Goal: Check status: Check status

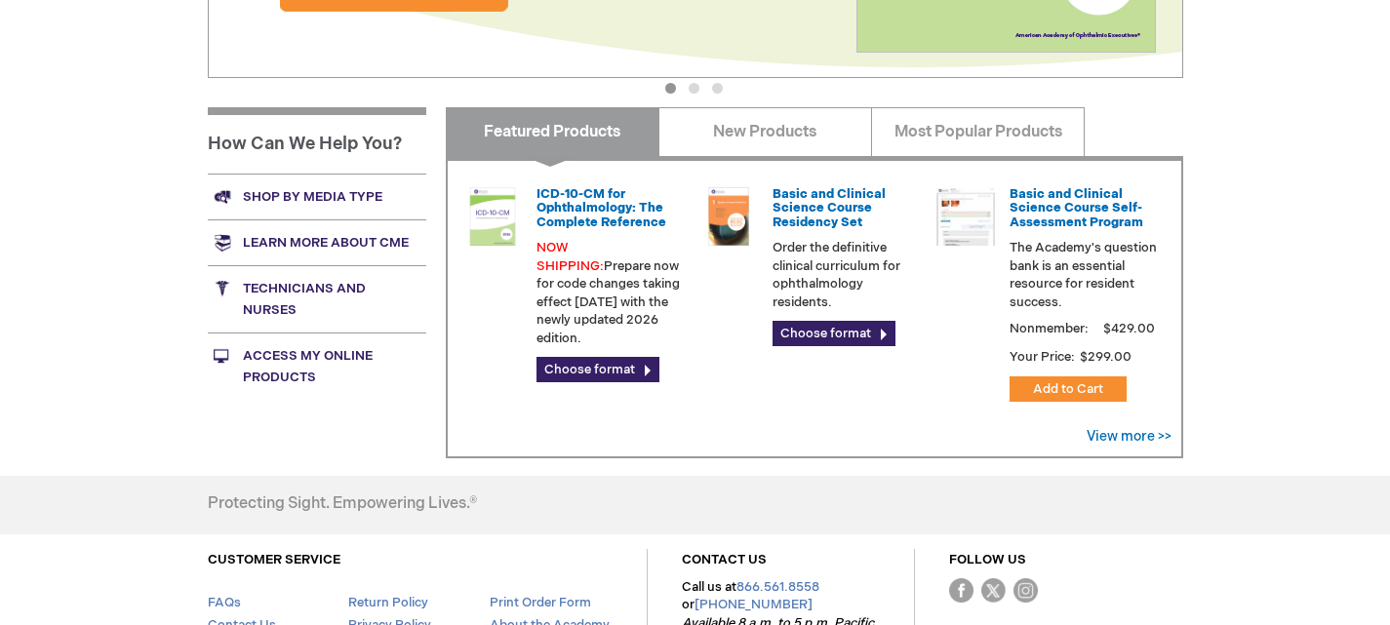
scroll to position [682, 0]
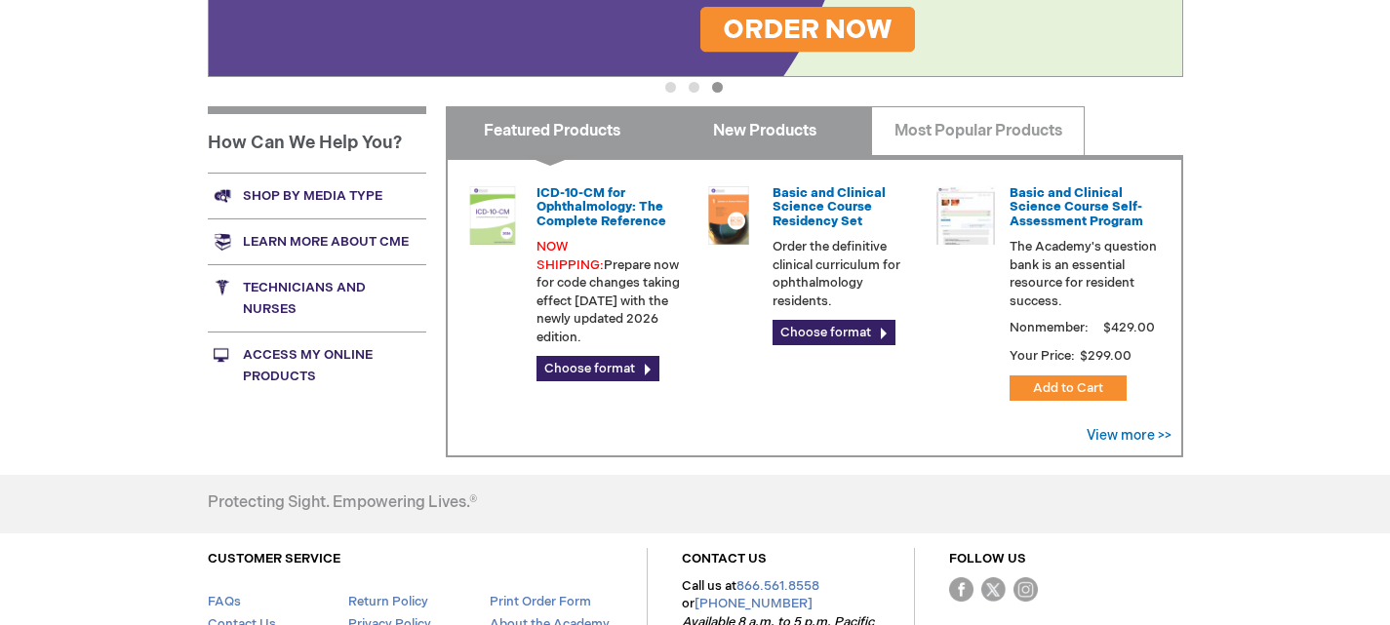
click at [726, 121] on link "New Products" at bounding box center [766, 130] width 214 height 49
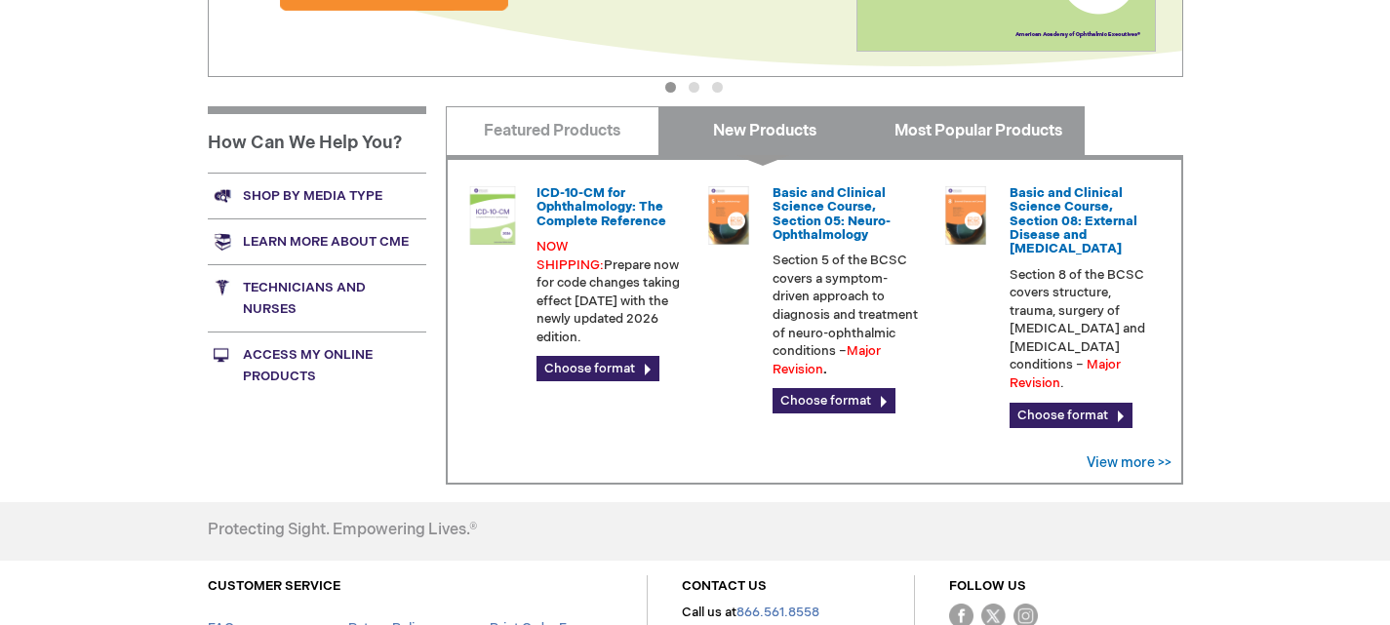
click at [988, 122] on link "Most Popular Products" at bounding box center [978, 130] width 214 height 49
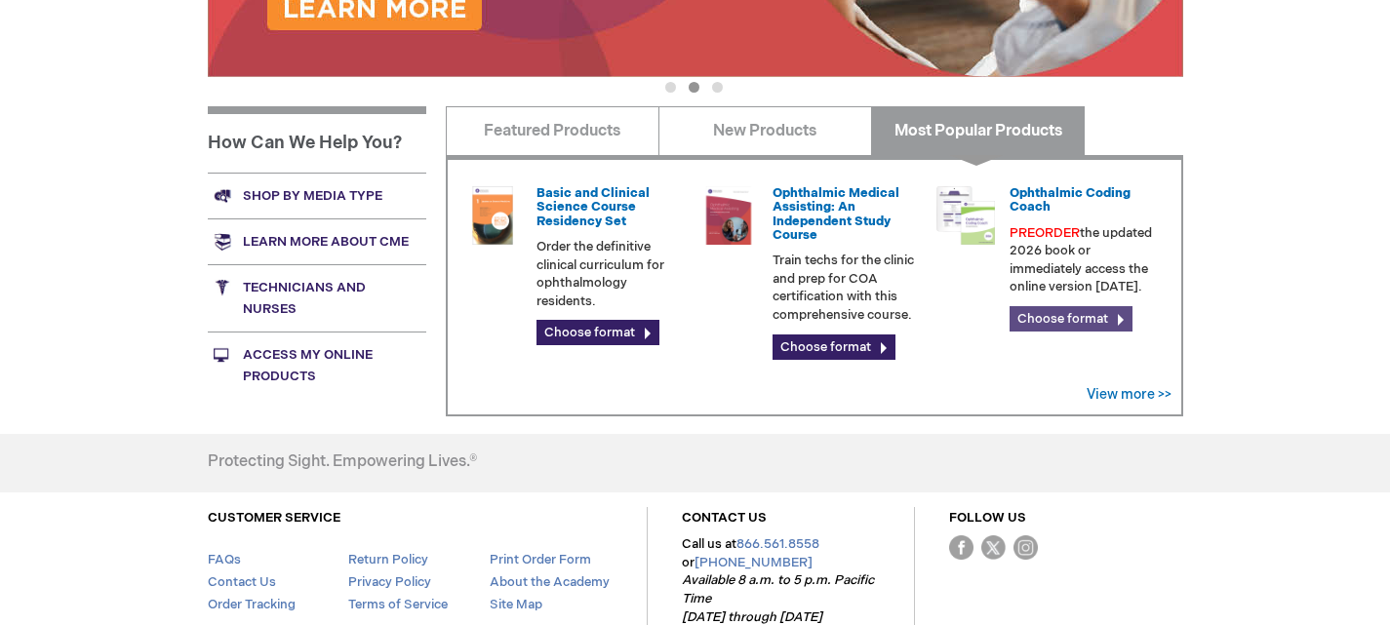
click at [1092, 328] on link "Choose format" at bounding box center [1071, 318] width 123 height 25
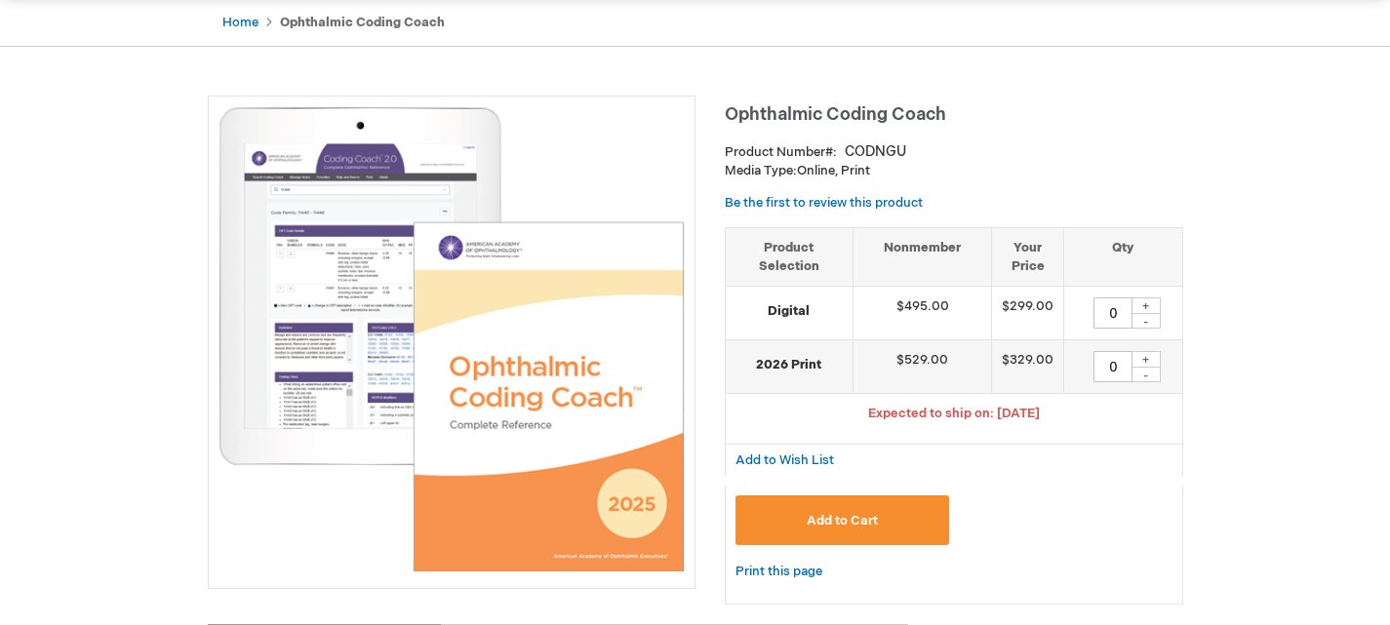
scroll to position [194, 0]
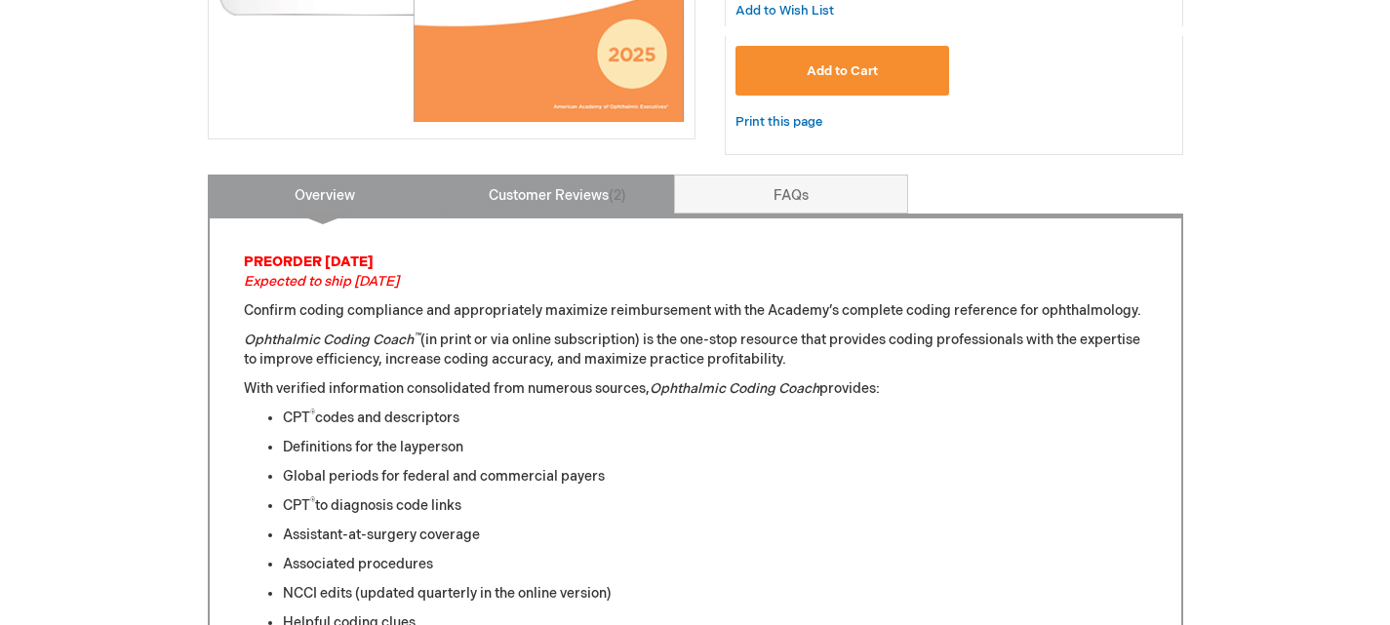
click at [567, 195] on link "Customer Reviews 2" at bounding box center [558, 194] width 234 height 39
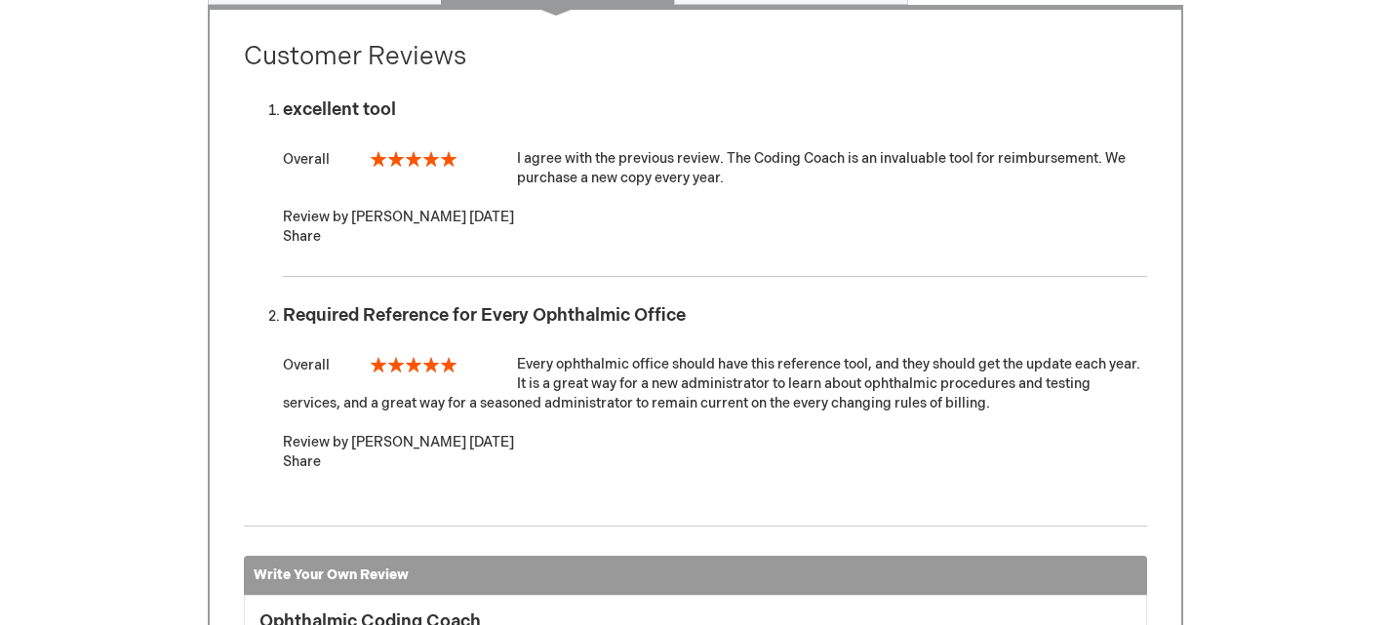
scroll to position [853, 0]
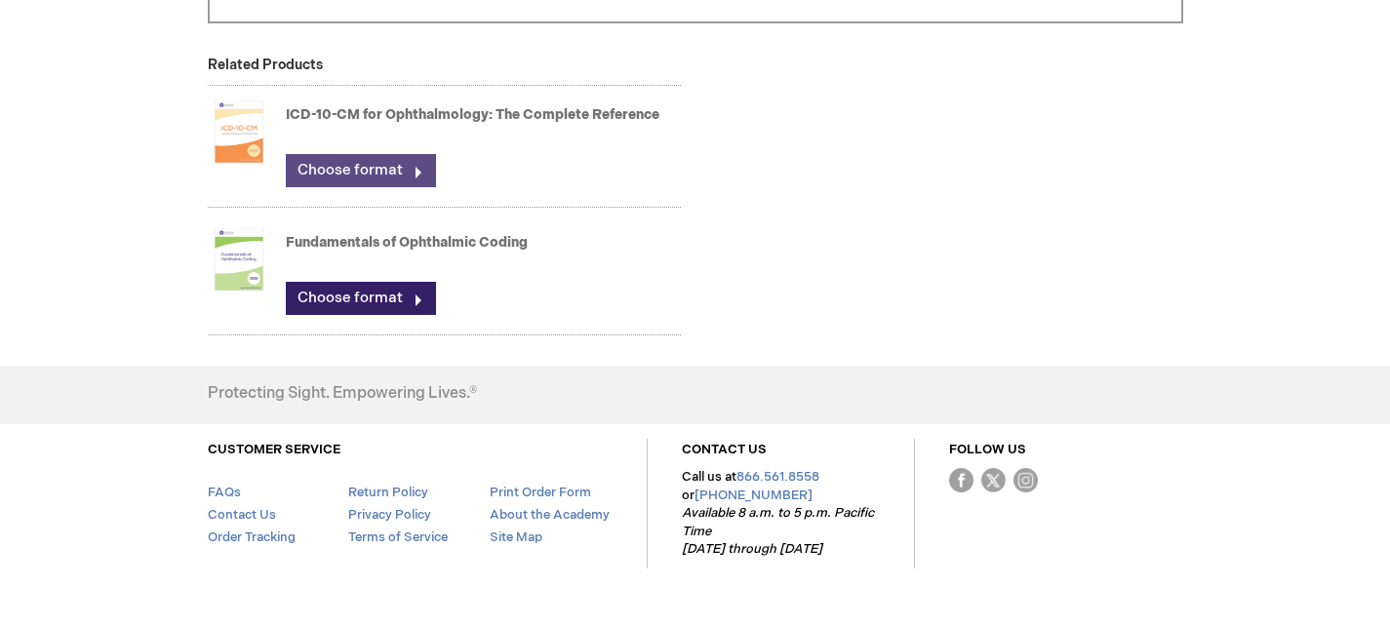
click at [382, 166] on link "Choose format" at bounding box center [361, 170] width 150 height 33
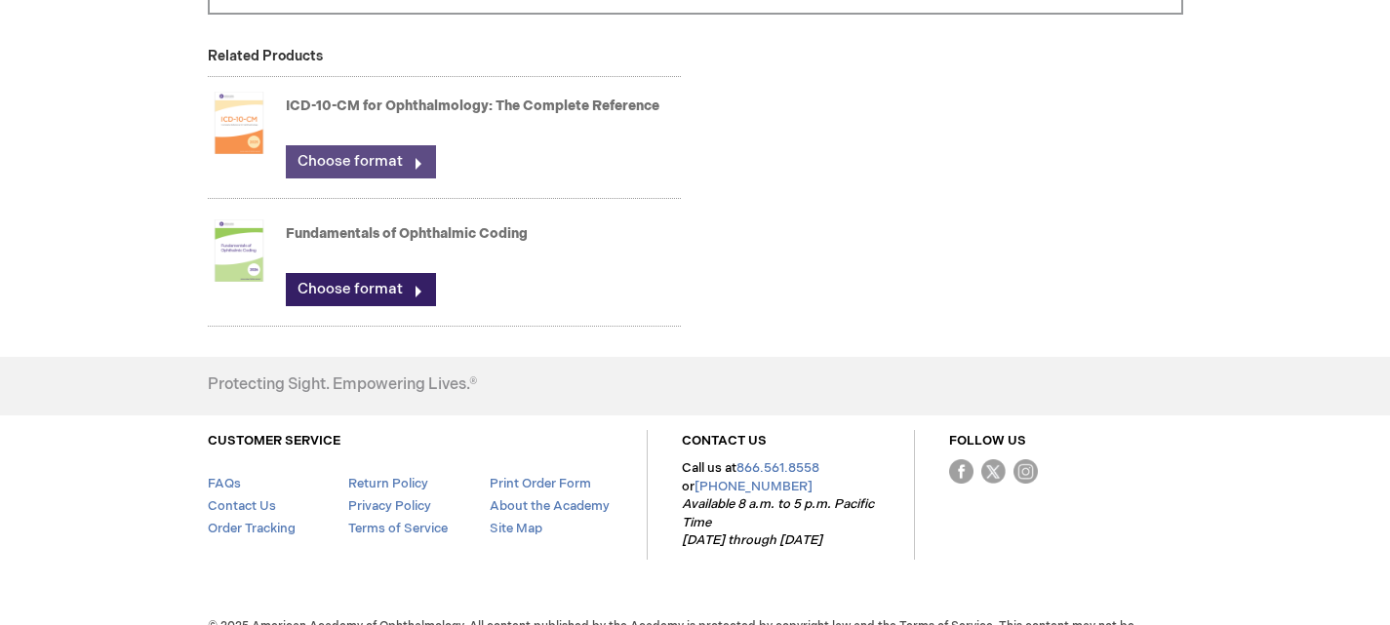
scroll to position [2021, 0]
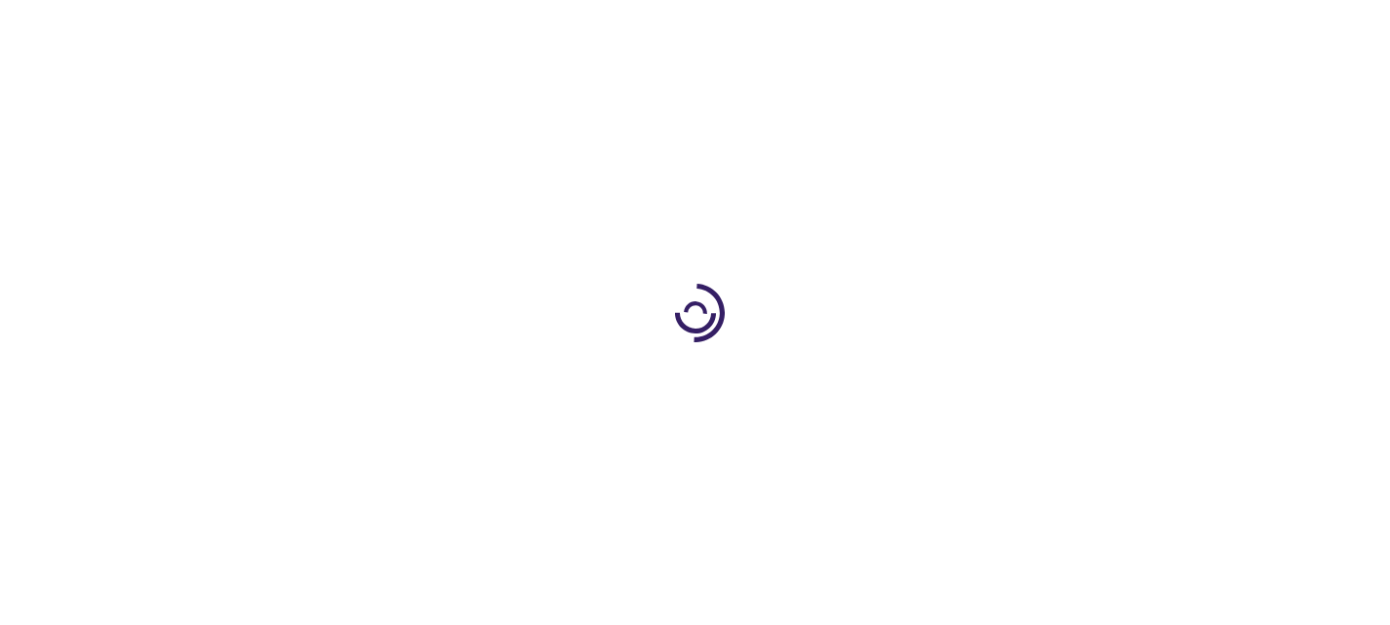
type input "0"
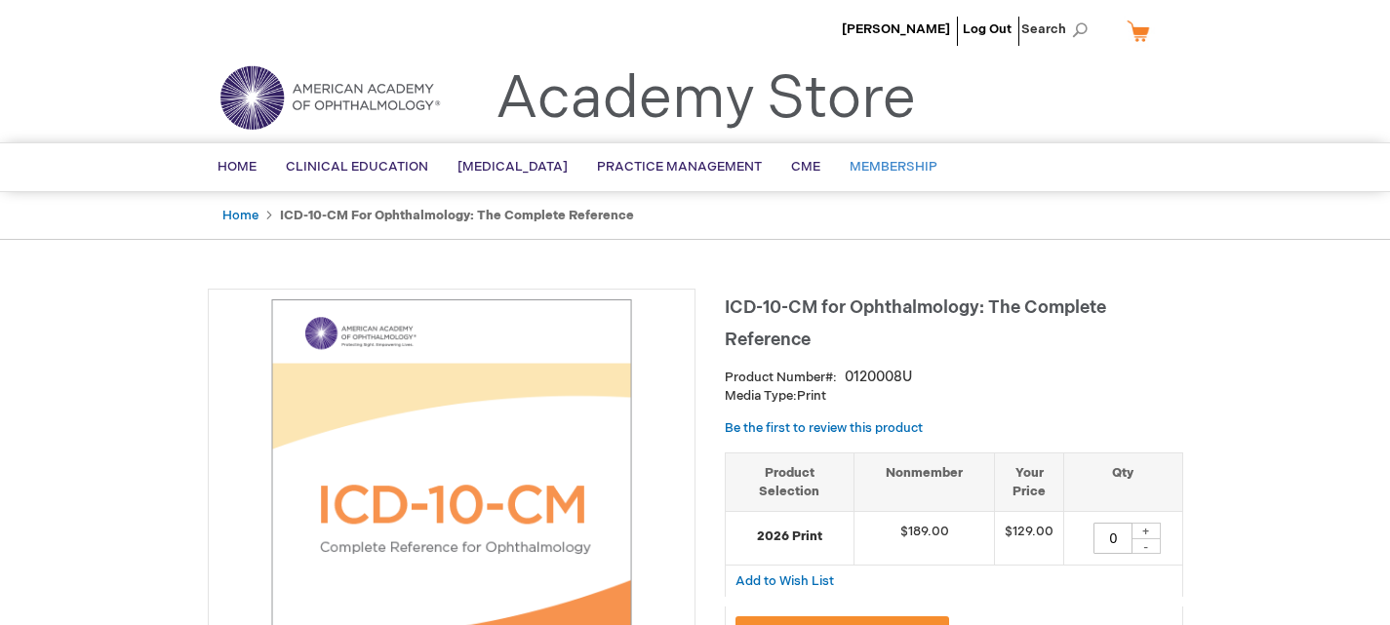
click at [921, 168] on span "Membership" at bounding box center [894, 167] width 88 height 16
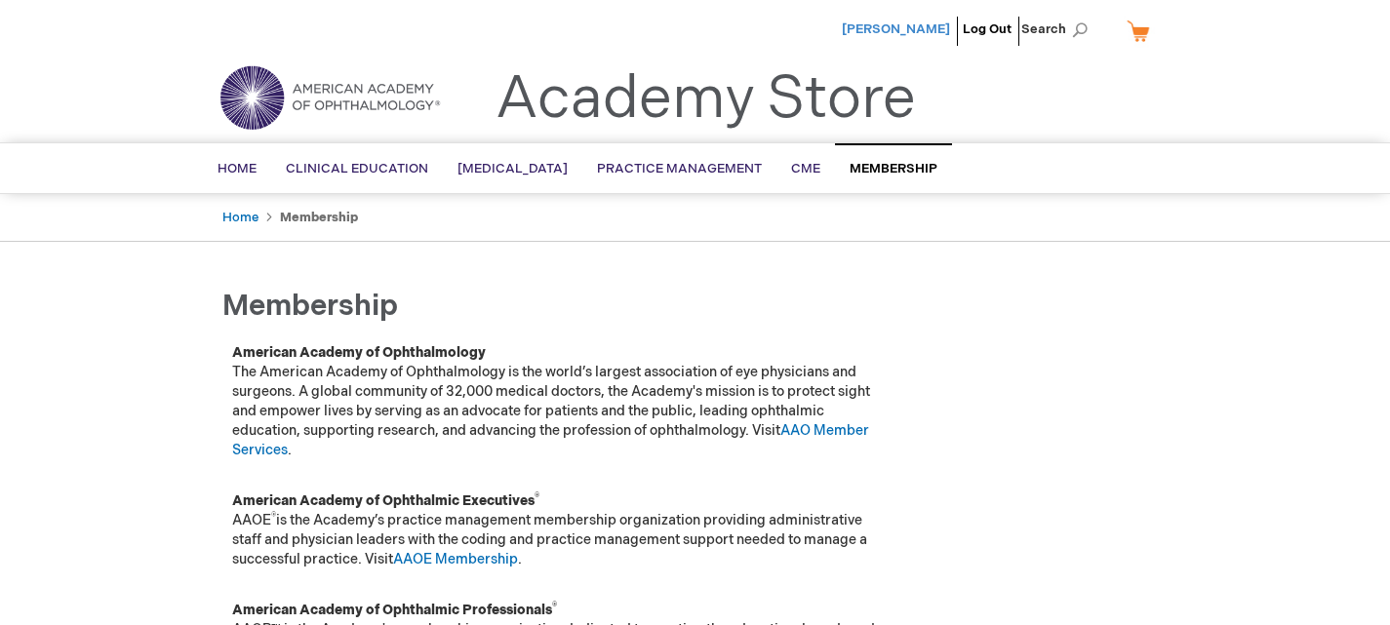
click at [915, 33] on span "[PERSON_NAME]" at bounding box center [896, 29] width 108 height 16
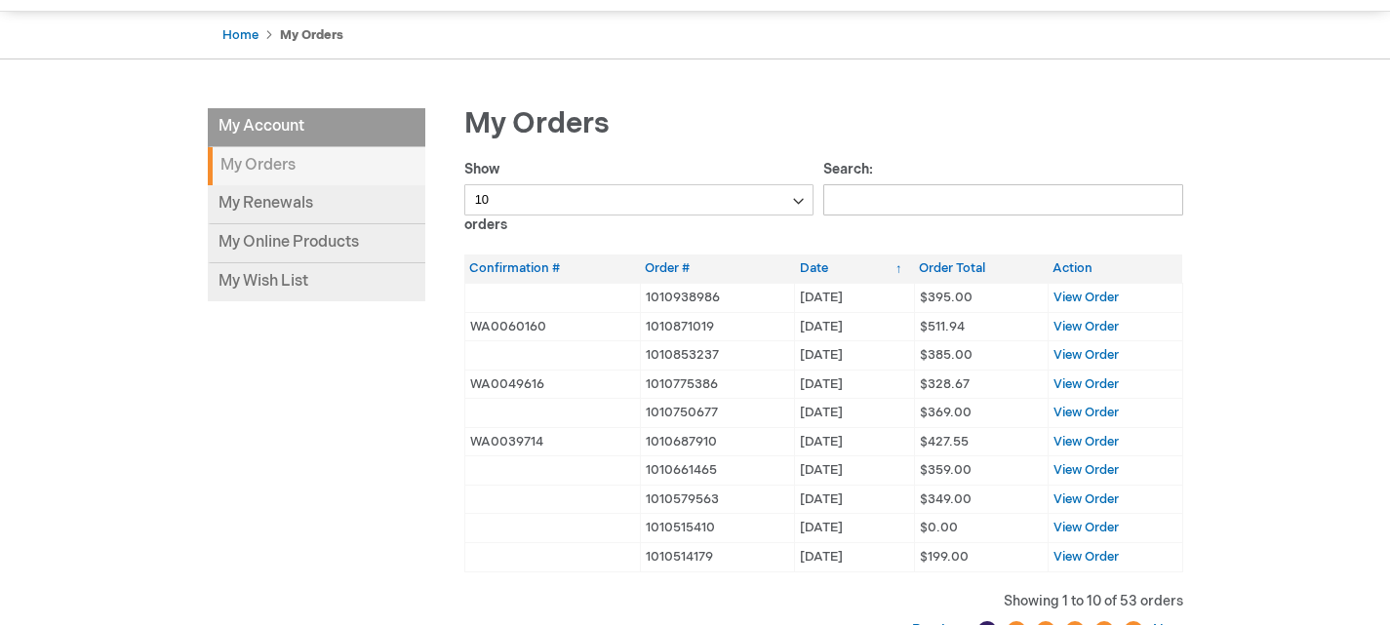
click at [292, 164] on strong "My Orders" at bounding box center [317, 166] width 218 height 38
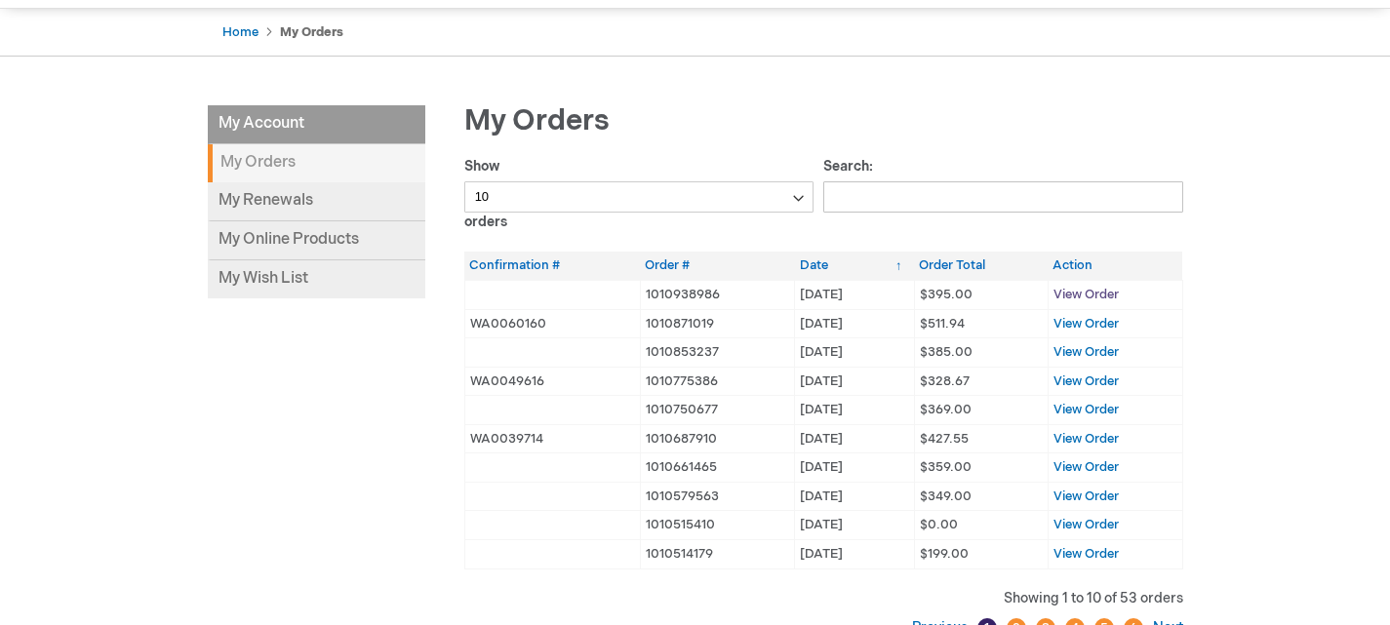
click at [1093, 294] on span "View Order" at bounding box center [1086, 295] width 65 height 16
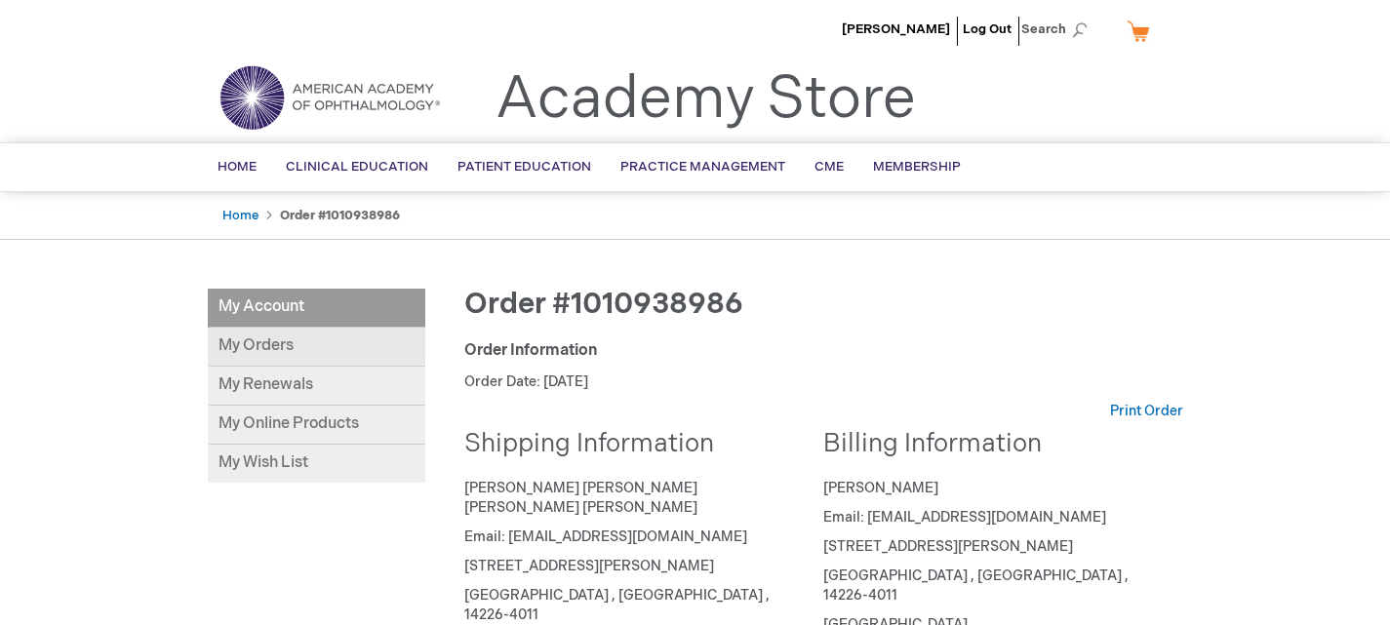
click at [243, 343] on link "My Orders" at bounding box center [317, 347] width 218 height 39
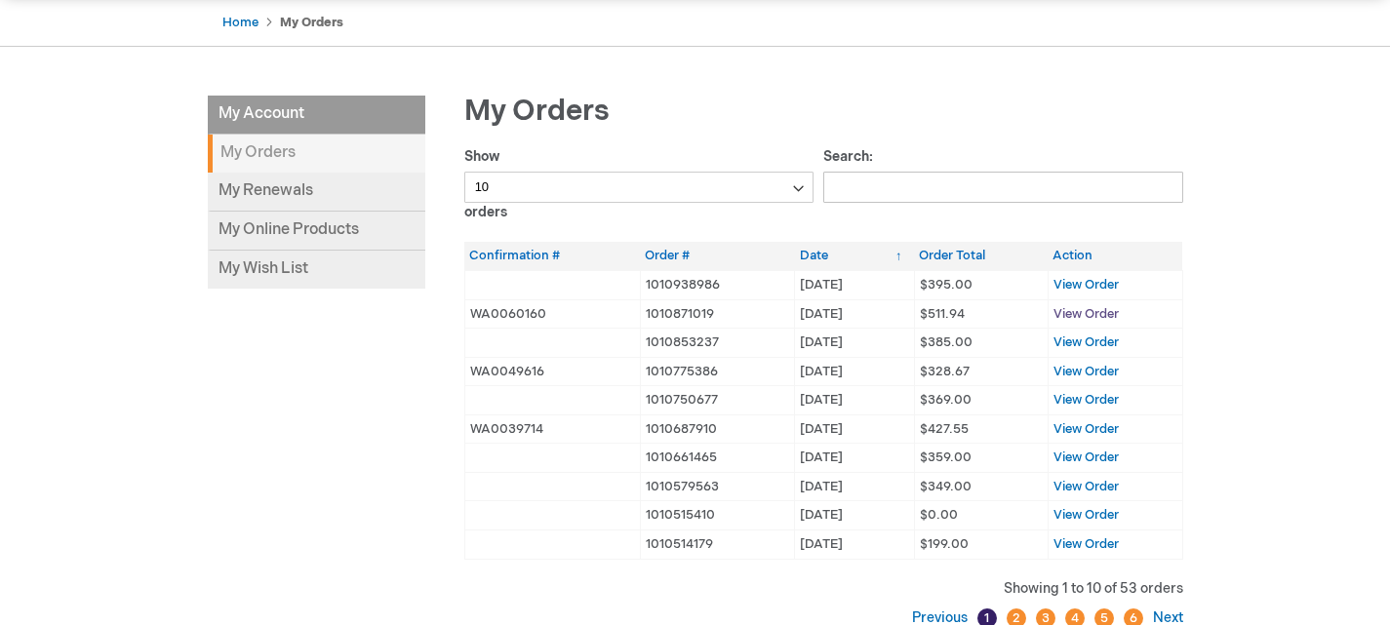
scroll to position [194, 0]
click at [1116, 310] on span "View Order" at bounding box center [1086, 313] width 65 height 16
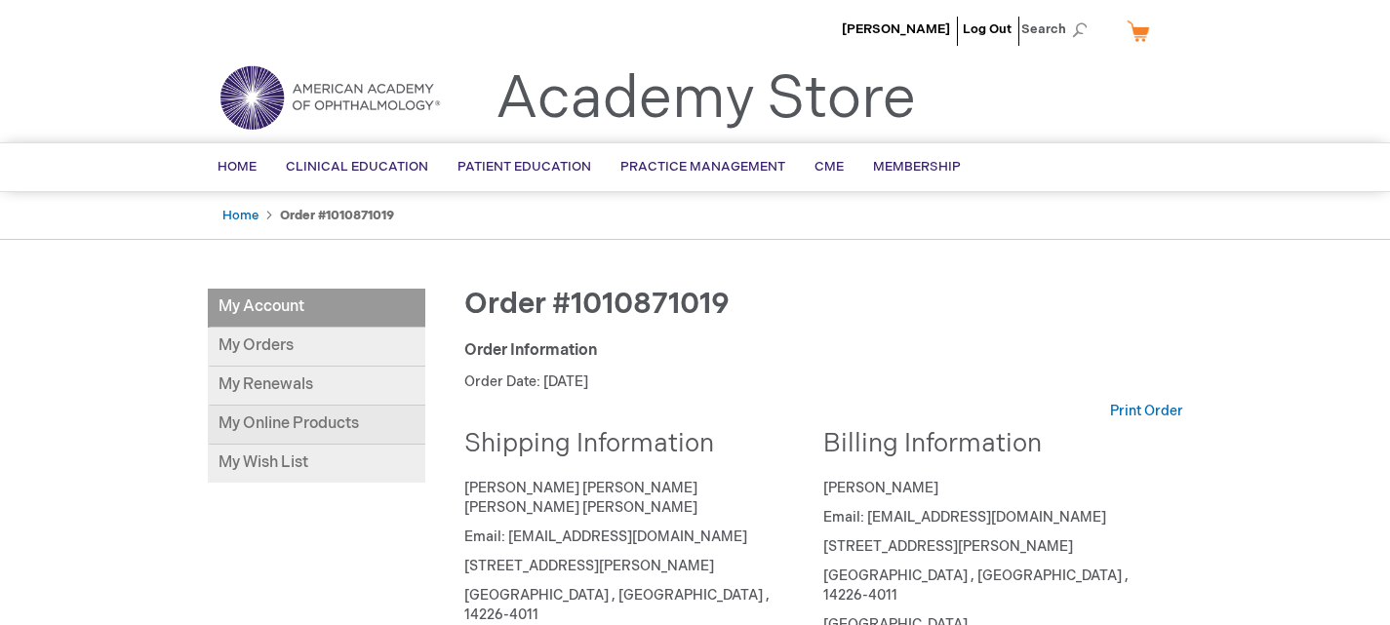
click at [282, 425] on link "My Online Products" at bounding box center [317, 425] width 218 height 39
